Goal: Obtain resource: Download file/media

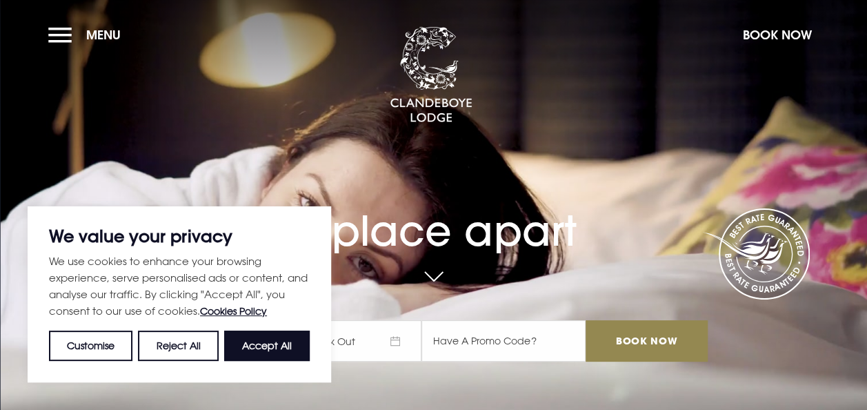
click at [61, 19] on section "A place apart Check In Check Out Mon Tue Wed Thur Fri Sat Sun Mon Tue Wed Thur …" at bounding box center [433, 205] width 867 height 410
click at [61, 31] on button "Menu" at bounding box center [87, 35] width 79 height 30
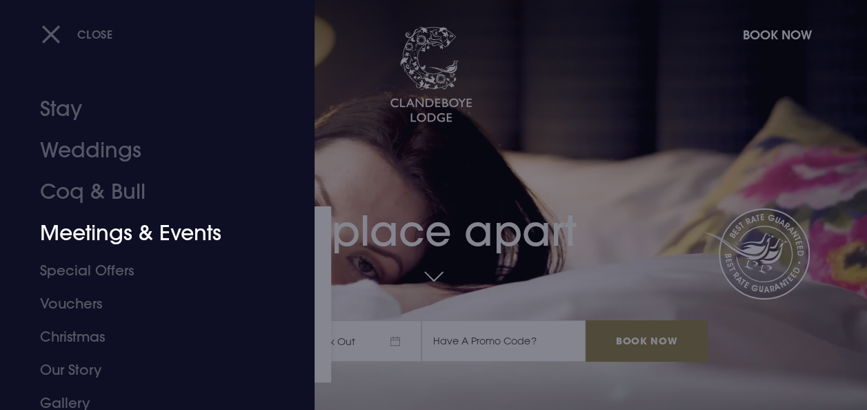
click at [134, 222] on link "Meetings & Events" at bounding box center [148, 232] width 216 height 41
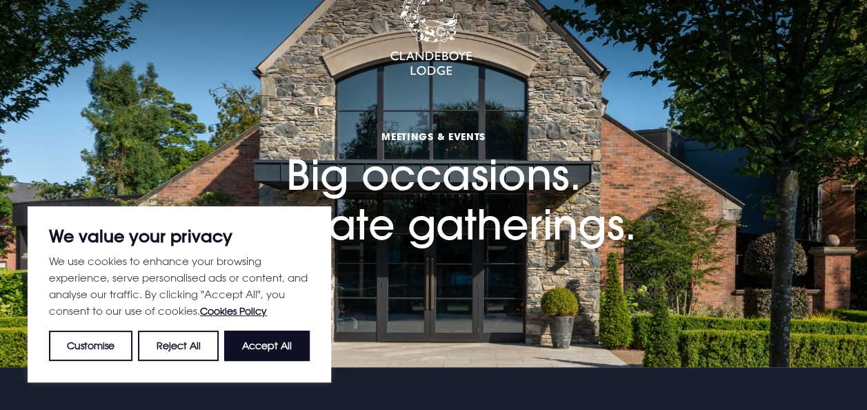
scroll to position [69, 0]
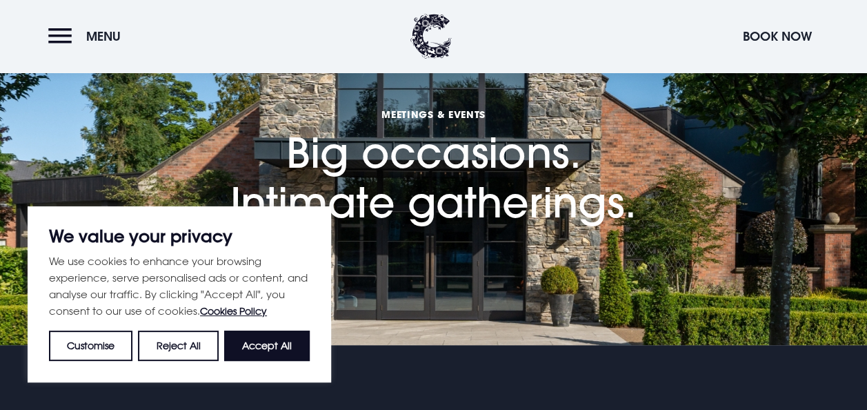
click at [274, 337] on button "Accept All" at bounding box center [267, 345] width 86 height 30
checkbox input "true"
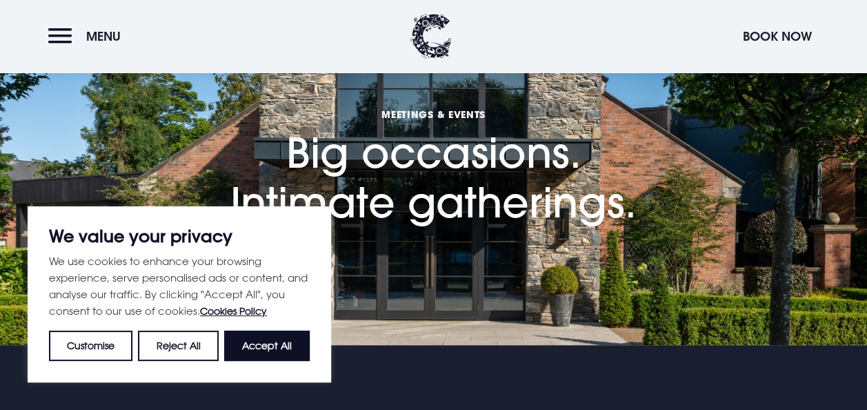
checkbox input "true"
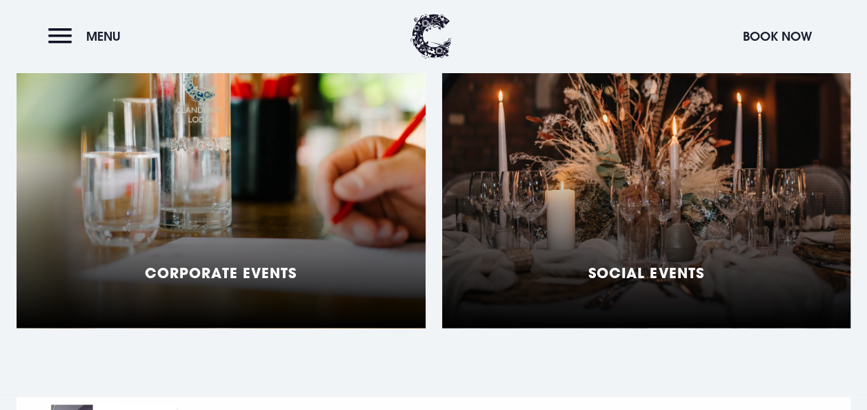
scroll to position [1172, 0]
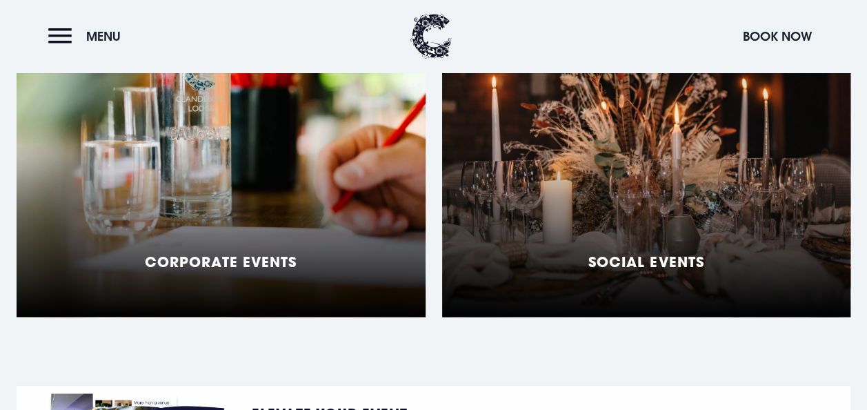
click at [579, 263] on div "Social Events" at bounding box center [646, 144] width 409 height 345
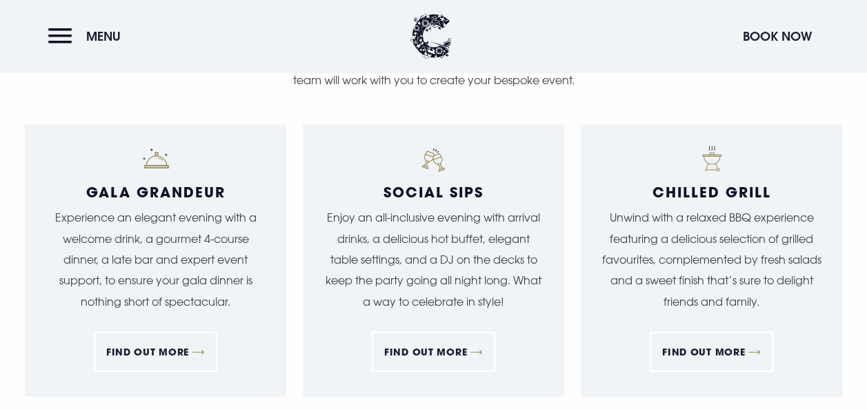
scroll to position [1310, 0]
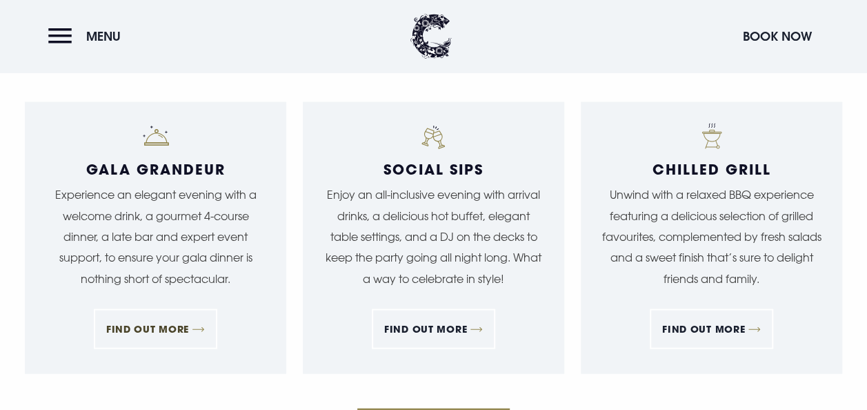
click at [160, 331] on link "FIND OUT MORE" at bounding box center [155, 329] width 123 height 40
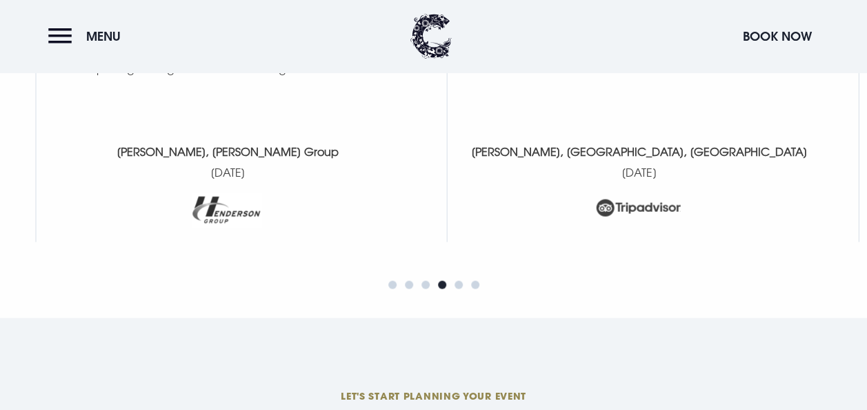
scroll to position [3931, 0]
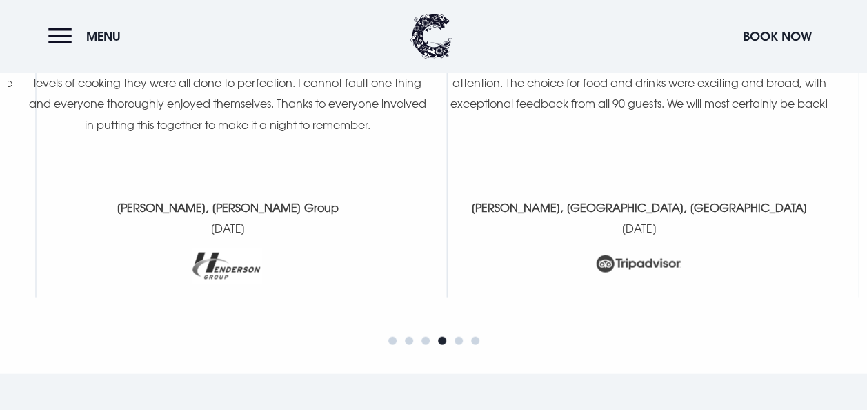
click at [501, 57] on header "Menu Book Now" at bounding box center [433, 36] width 867 height 72
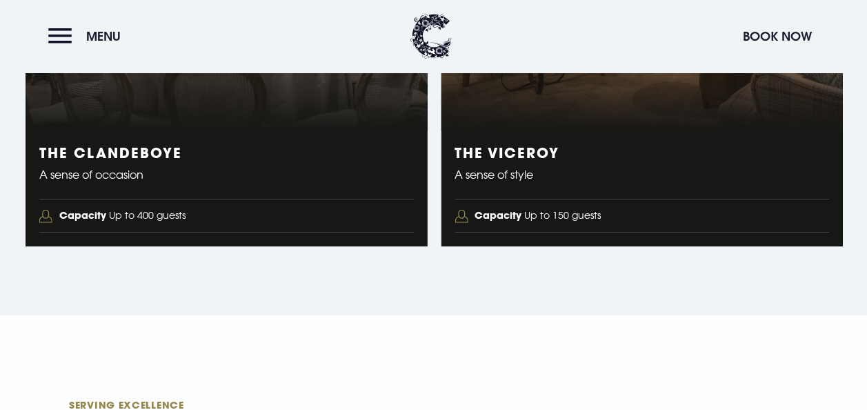
click at [505, 167] on p "A sense of style" at bounding box center [641, 174] width 374 height 21
click at [498, 154] on h3 "The Viceroy" at bounding box center [641, 152] width 374 height 17
click at [502, 151] on h3 "The Viceroy" at bounding box center [641, 152] width 374 height 17
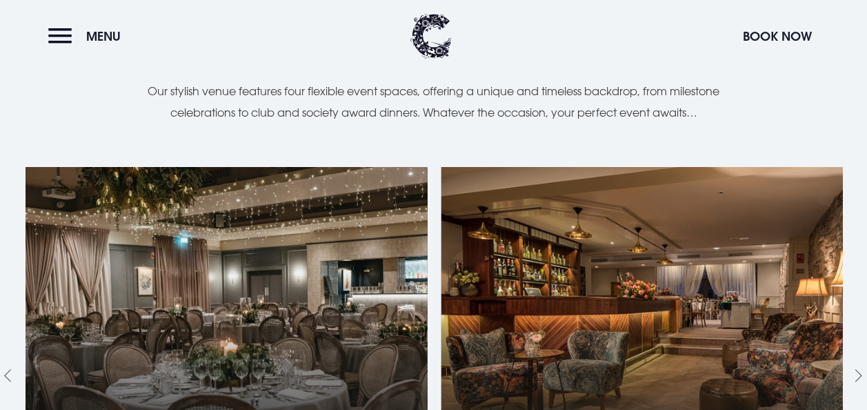
scroll to position [2138, 0]
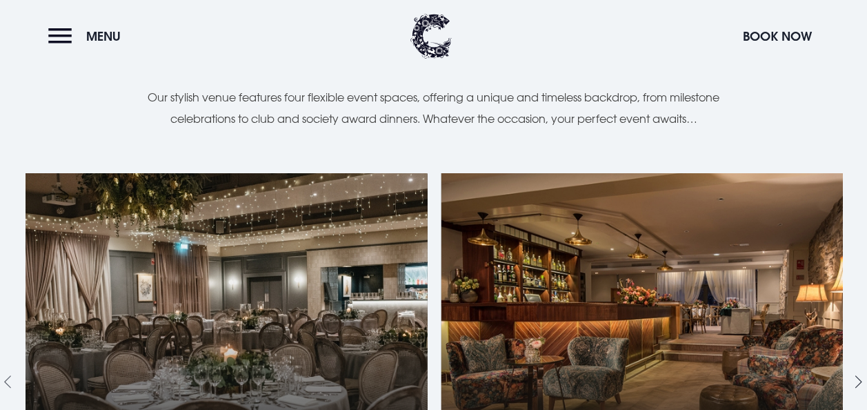
click at [861, 375] on icon "Next slide" at bounding box center [855, 381] width 13 height 13
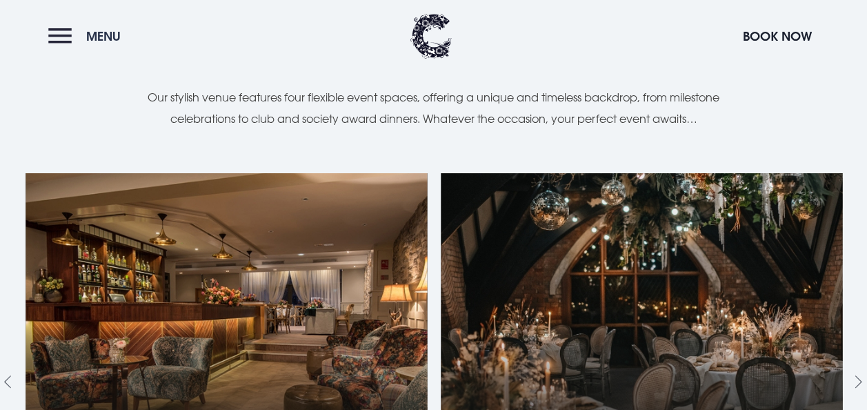
click at [50, 31] on button "Menu" at bounding box center [87, 36] width 79 height 30
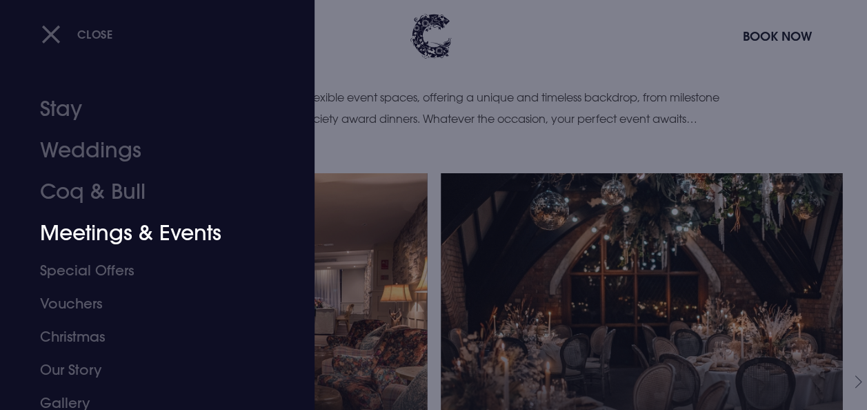
click at [86, 233] on link "Meetings & Events" at bounding box center [148, 232] width 216 height 41
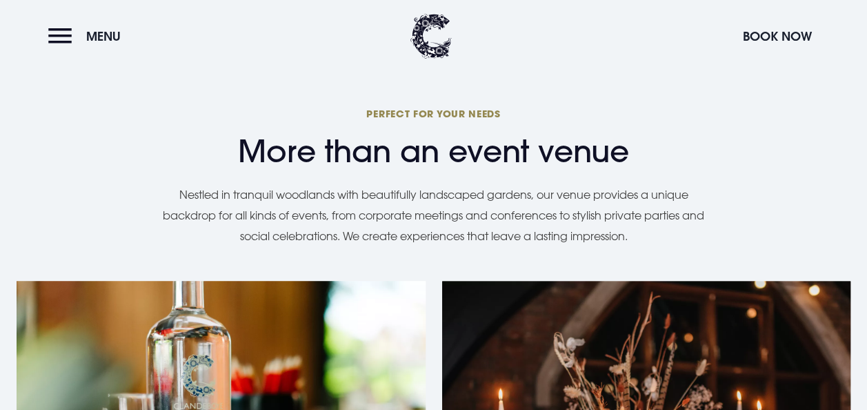
scroll to position [1034, 0]
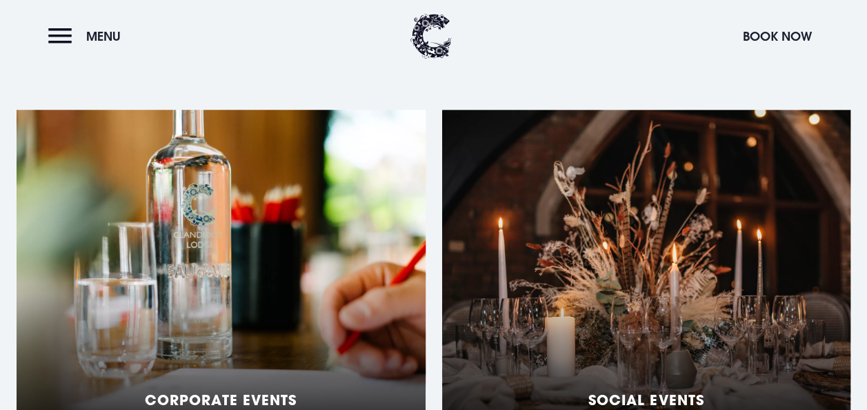
click at [374, 237] on div "Corporate Events" at bounding box center [221, 282] width 409 height 345
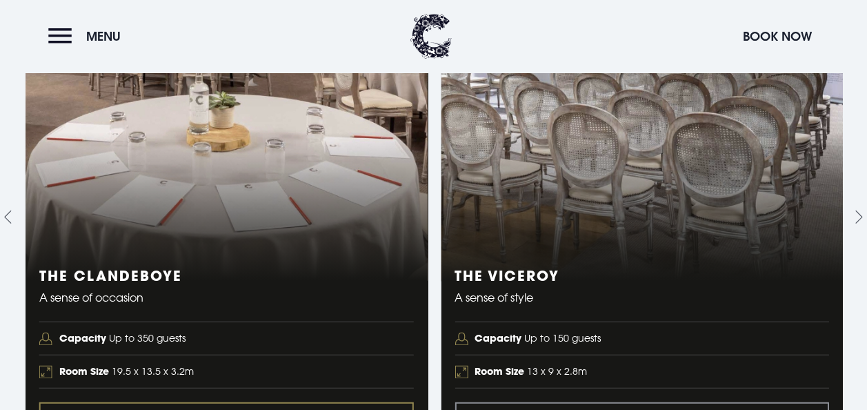
scroll to position [1586, 0]
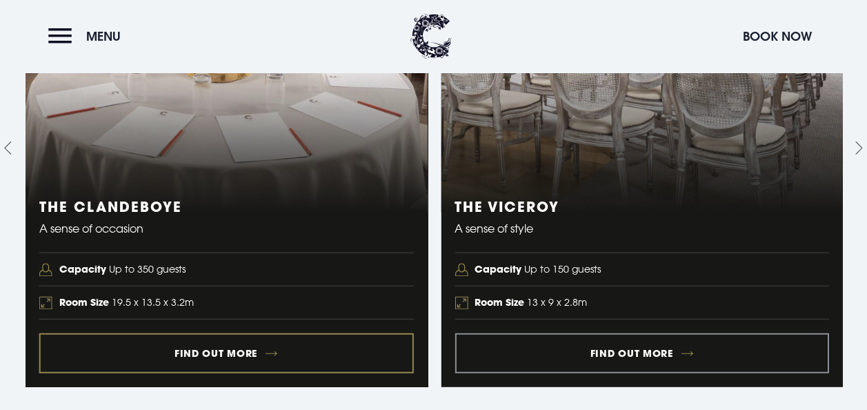
click at [228, 316] on link "1 of 5" at bounding box center [227, 148] width 402 height 476
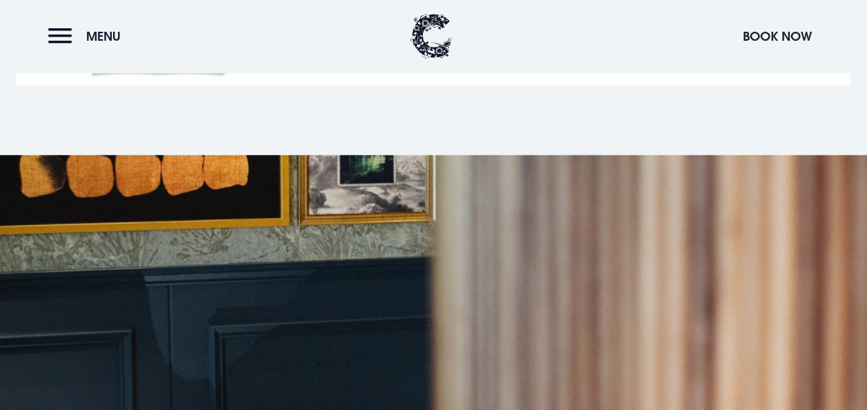
scroll to position [1586, 0]
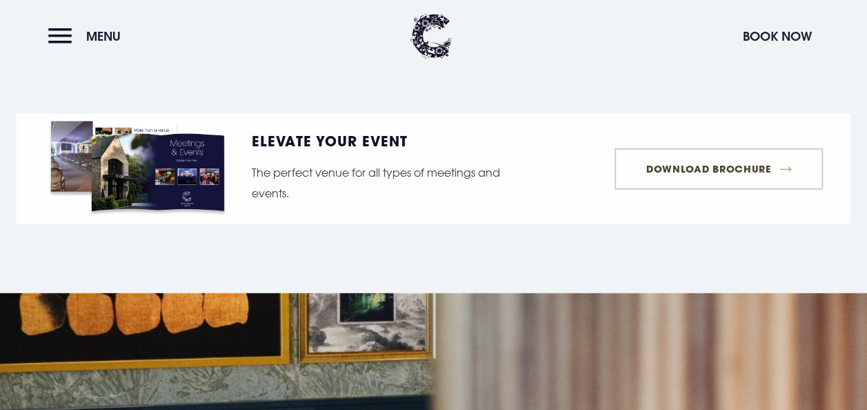
click at [676, 159] on link "Download Brochure" at bounding box center [718, 168] width 208 height 41
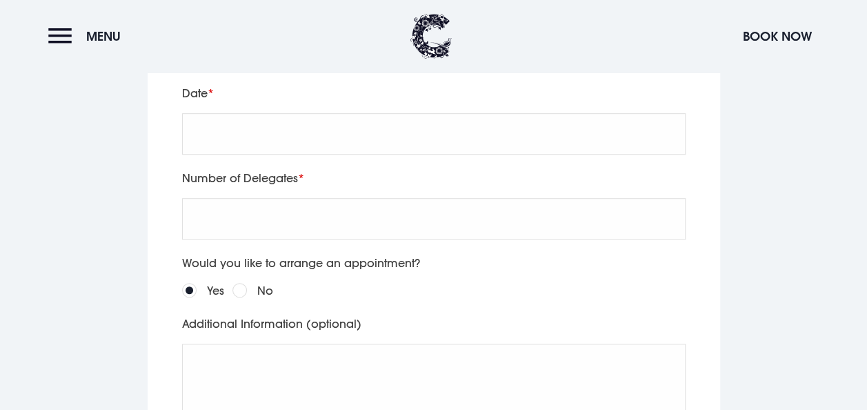
scroll to position [2965, 0]
